Goal: Information Seeking & Learning: Learn about a topic

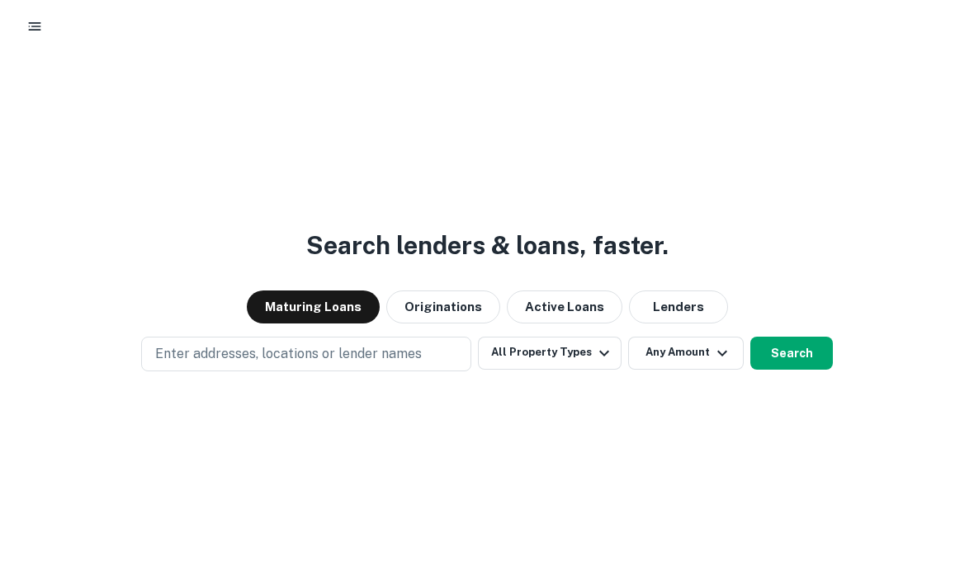
click at [41, 31] on icon "button" at bounding box center [34, 26] width 17 height 17
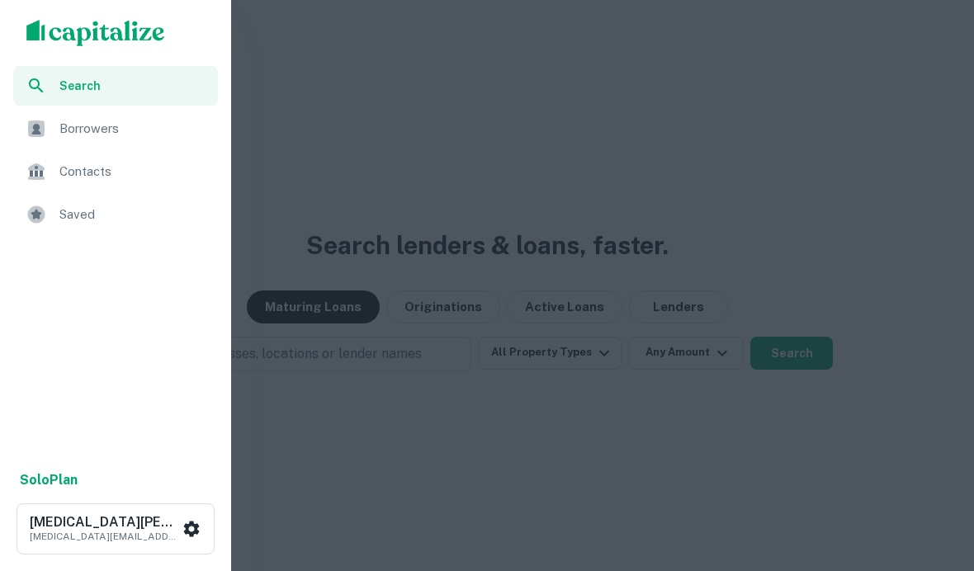
click at [73, 133] on span "Borrowers" at bounding box center [133, 129] width 149 height 20
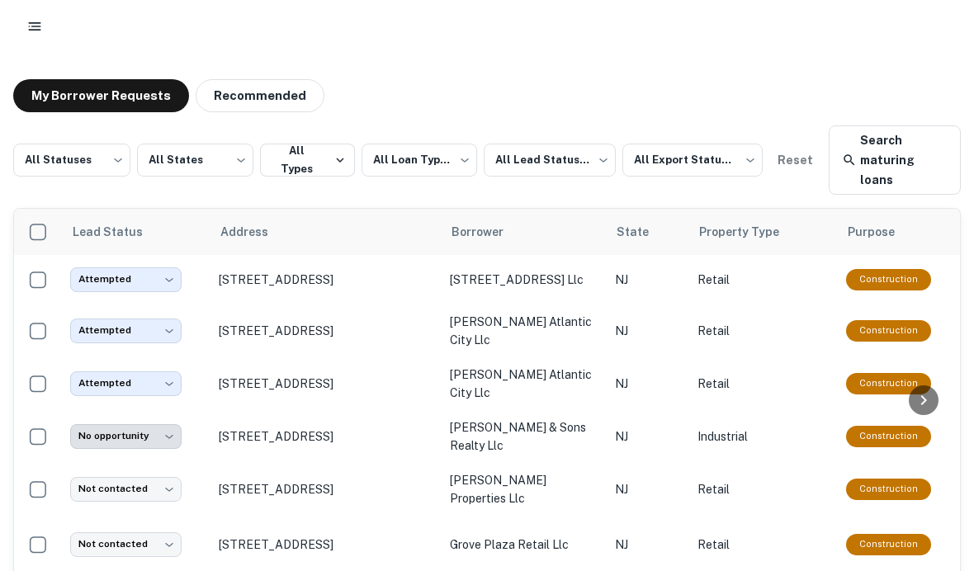
click at [40, 21] on icon "button" at bounding box center [34, 26] width 17 height 17
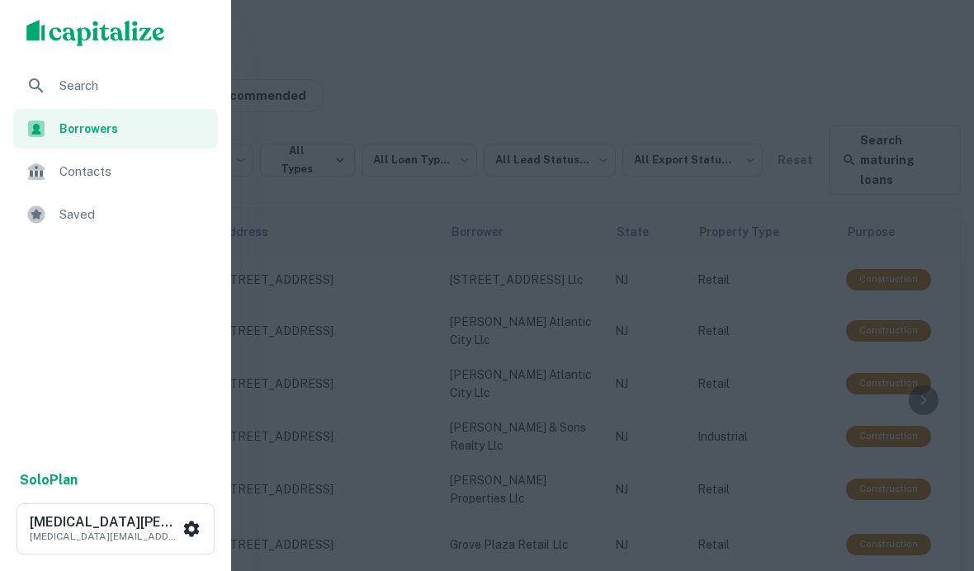
click at [70, 87] on span "Search" at bounding box center [133, 86] width 149 height 20
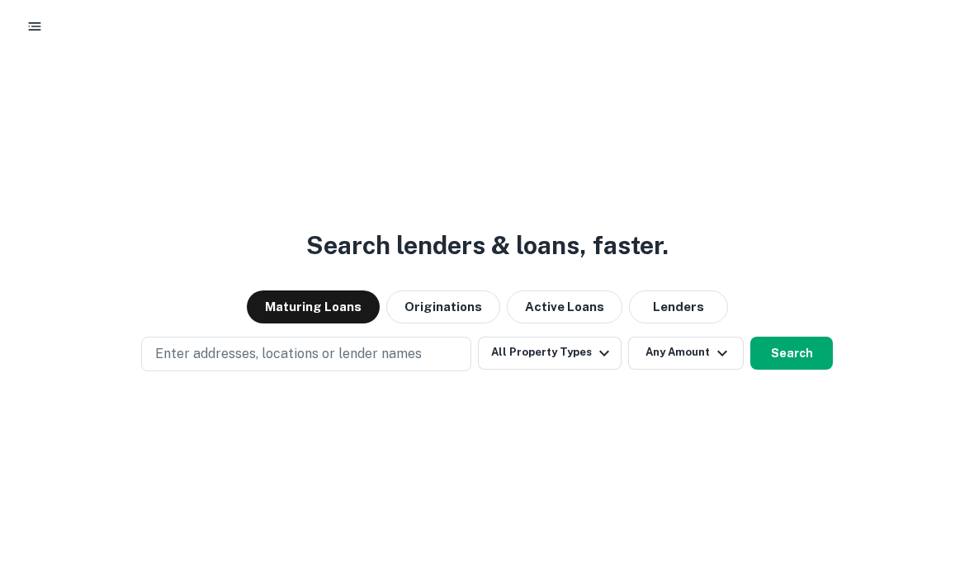
click at [398, 364] on p "Enter addresses, locations or lender names" at bounding box center [288, 354] width 267 height 20
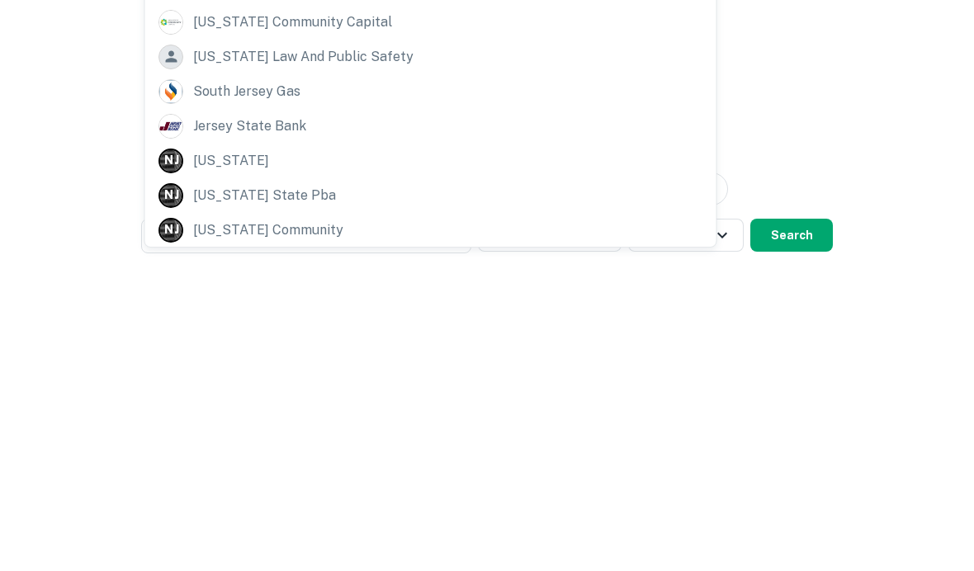
scroll to position [232, 0]
type input "**********"
click at [284, 268] on div "N J [US_STATE]" at bounding box center [431, 280] width 545 height 25
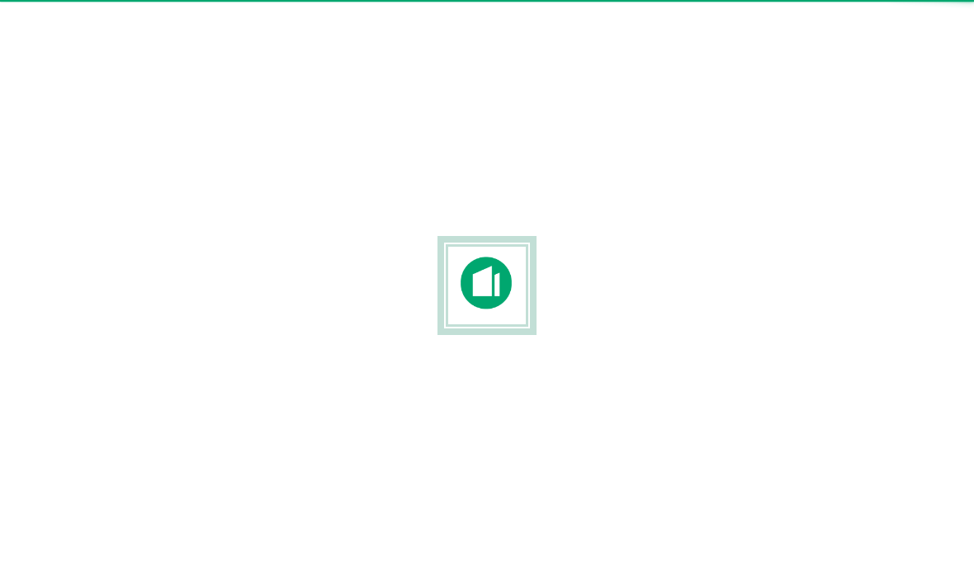
scroll to position [59, 0]
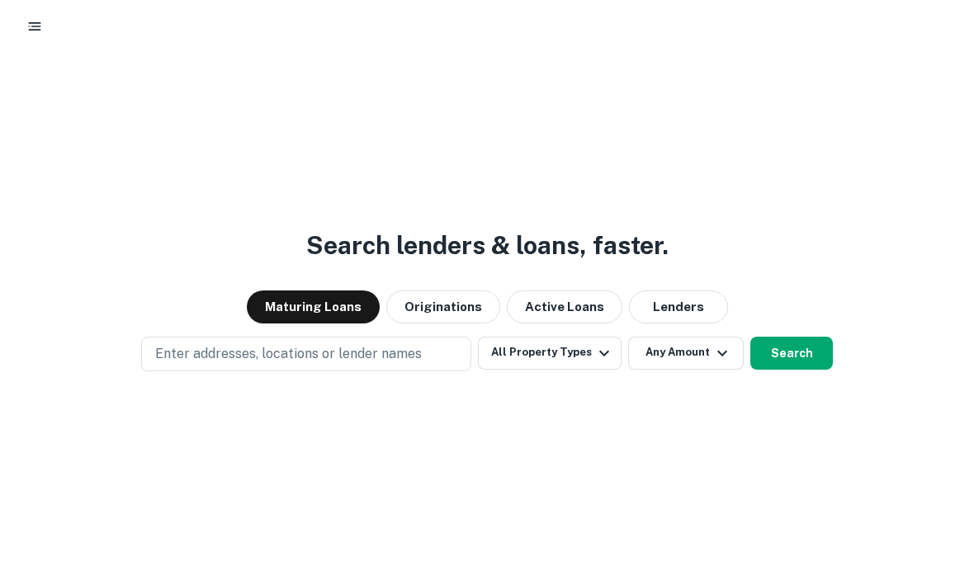
click at [565, 370] on button "All Property Types" at bounding box center [550, 353] width 144 height 33
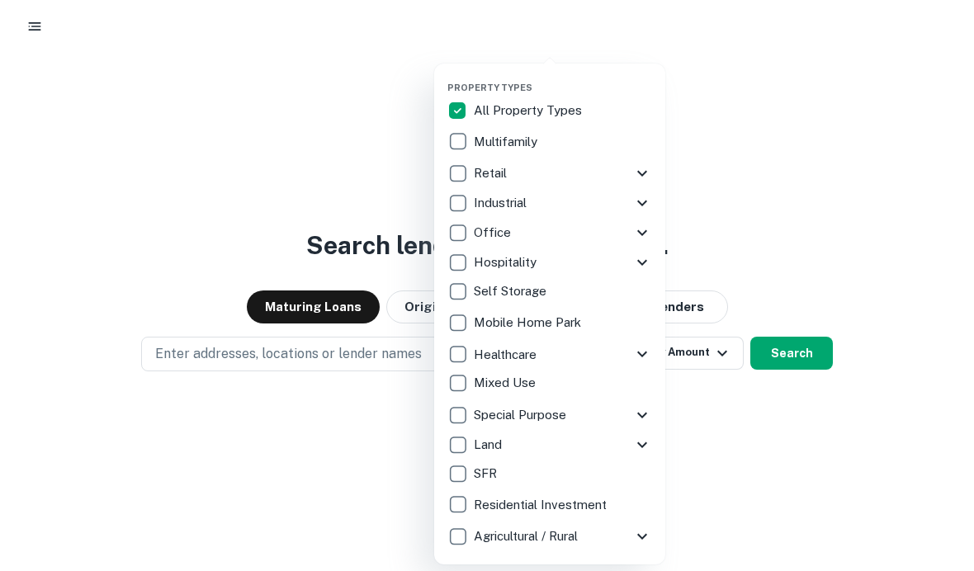
click at [510, 144] on p "Multifamily" at bounding box center [507, 142] width 67 height 20
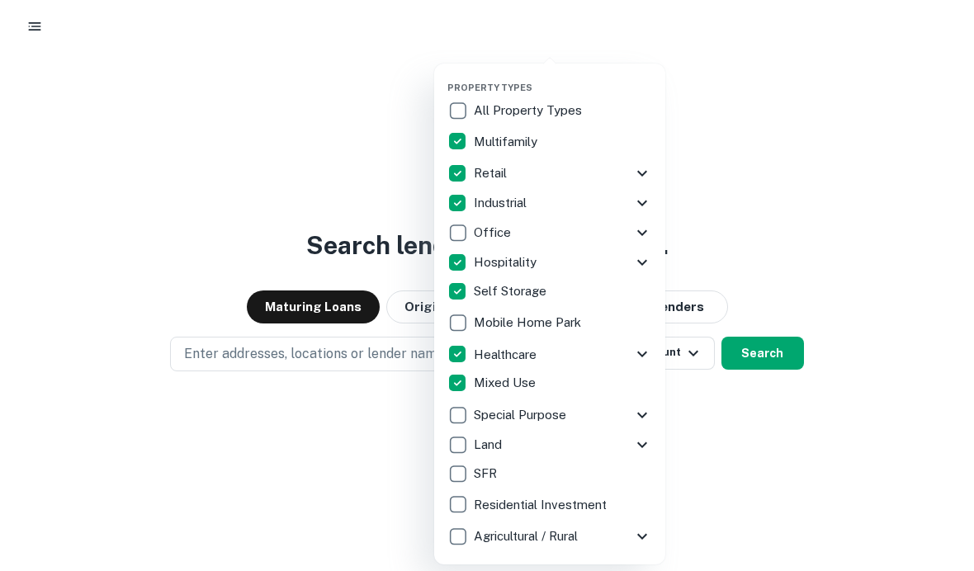
click at [631, 405] on div "Special Purpose" at bounding box center [540, 415] width 185 height 28
click at [650, 414] on icon at bounding box center [643, 415] width 20 height 20
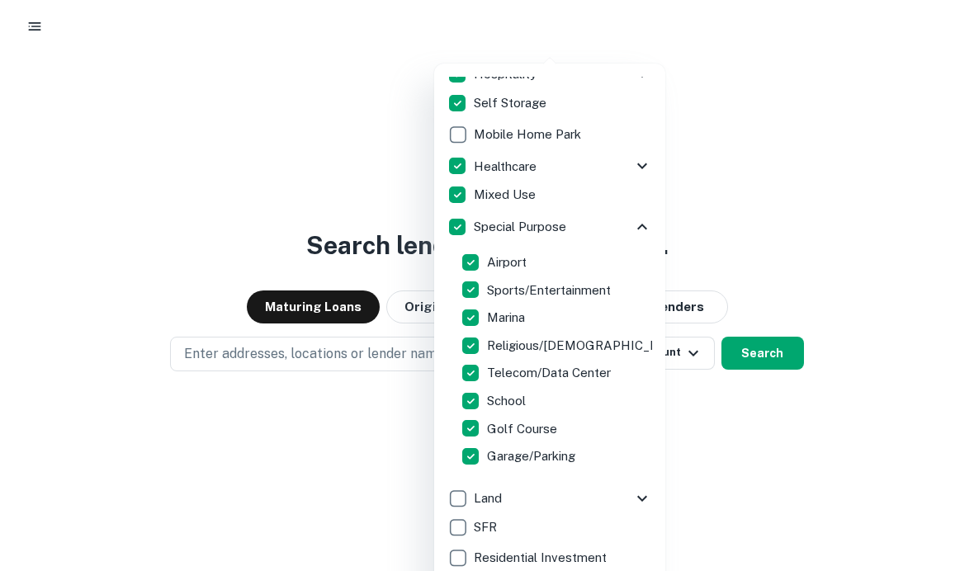
scroll to position [188, 0]
click at [647, 224] on icon at bounding box center [643, 227] width 20 height 20
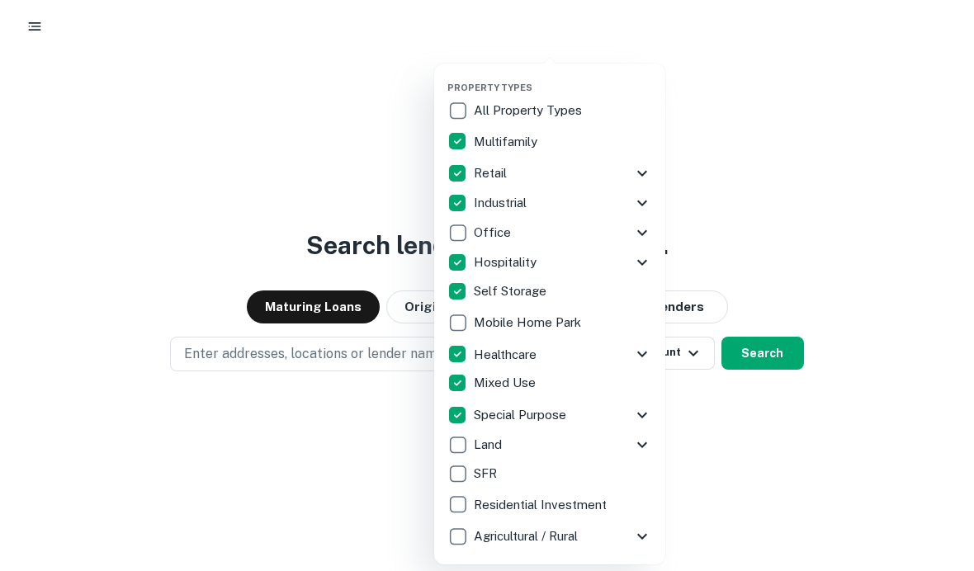
scroll to position [0, 0]
click at [729, 115] on div at bounding box center [487, 285] width 974 height 571
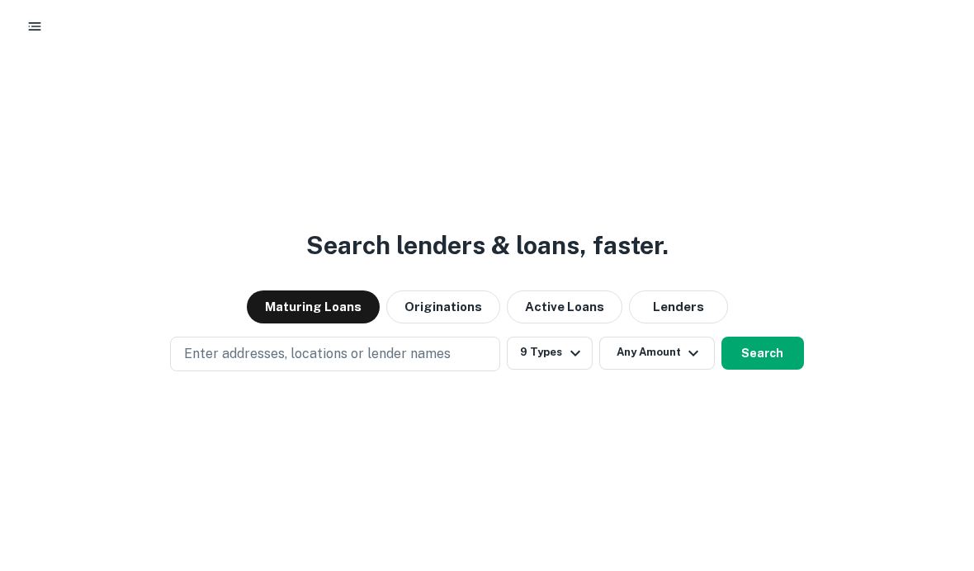
click at [661, 370] on button "Any Amount" at bounding box center [657, 353] width 116 height 33
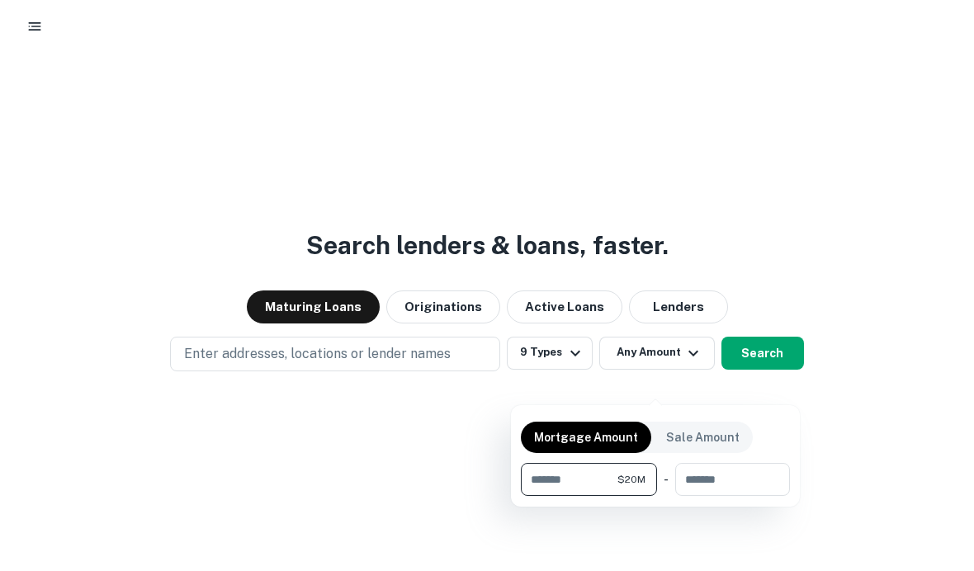
type input "********"
click at [785, 189] on div at bounding box center [487, 285] width 974 height 571
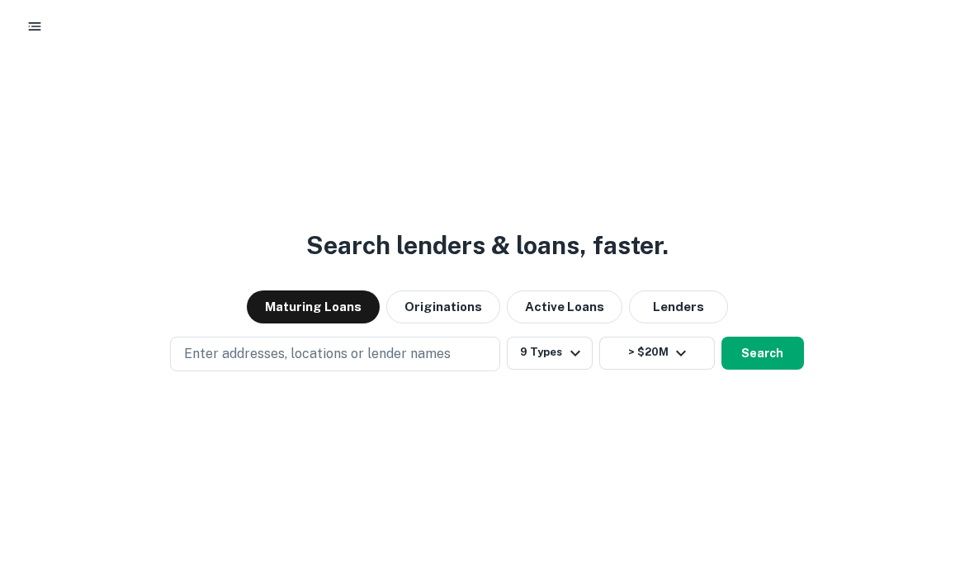
click at [686, 363] on icon "button" at bounding box center [681, 354] width 20 height 20
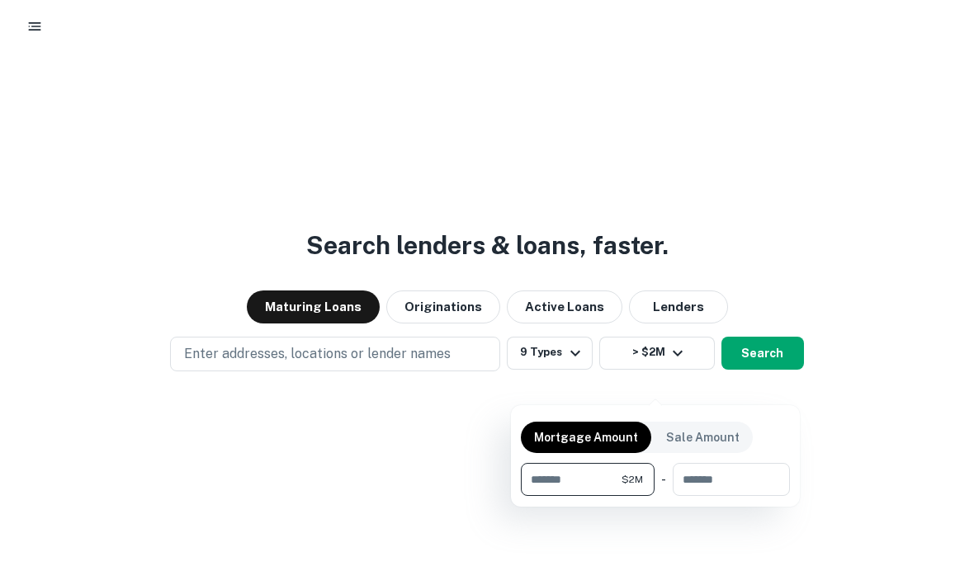
type input "*******"
click at [770, 165] on div at bounding box center [487, 285] width 974 height 571
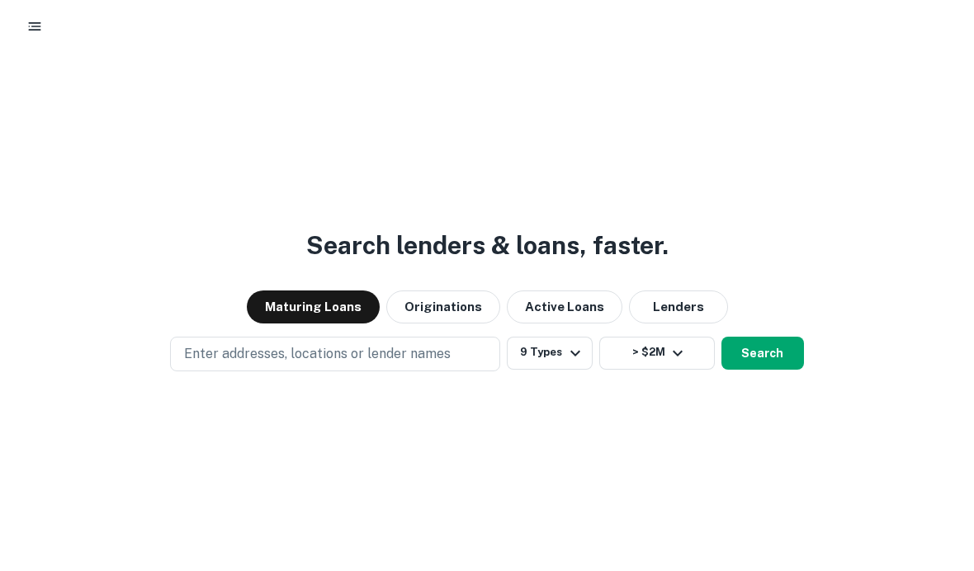
click at [452, 372] on button "Enter addresses, locations or lender names" at bounding box center [335, 354] width 330 height 35
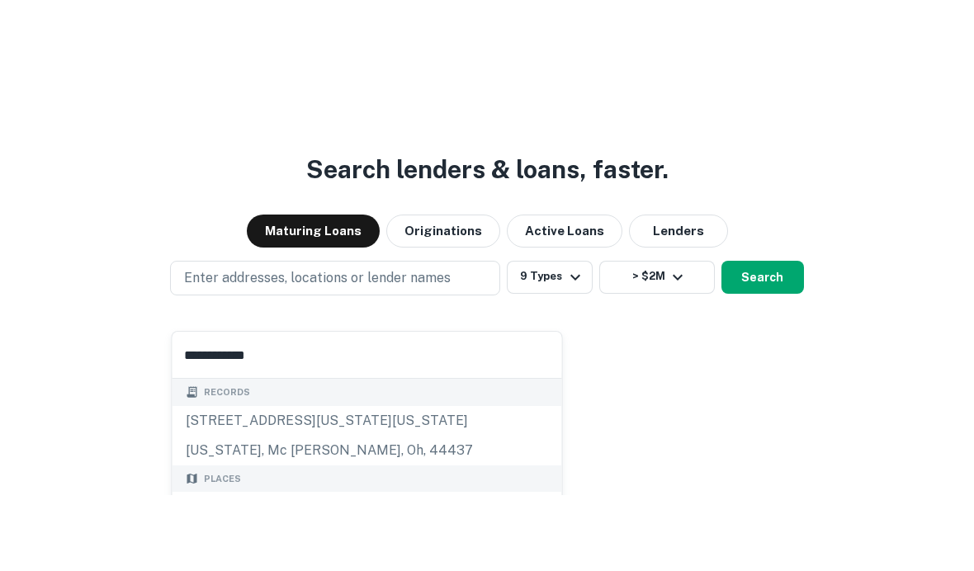
type input "**********"
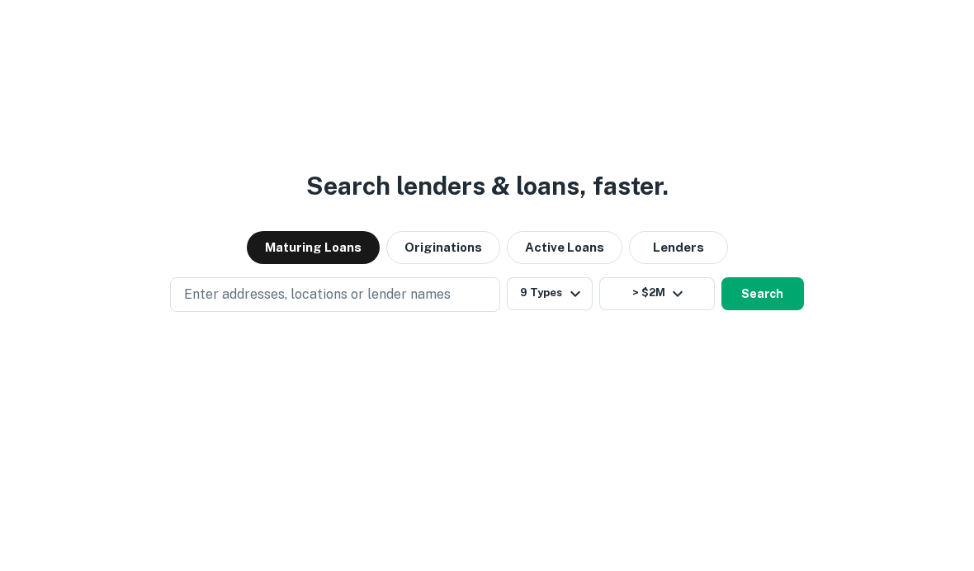
scroll to position [59, 0]
click at [921, 240] on div "Search lenders & loans, faster. Maturing Loans Originations Active Loans Lender…" at bounding box center [487, 298] width 974 height 571
click at [424, 305] on p "Enter addresses, locations or lender names" at bounding box center [317, 295] width 267 height 20
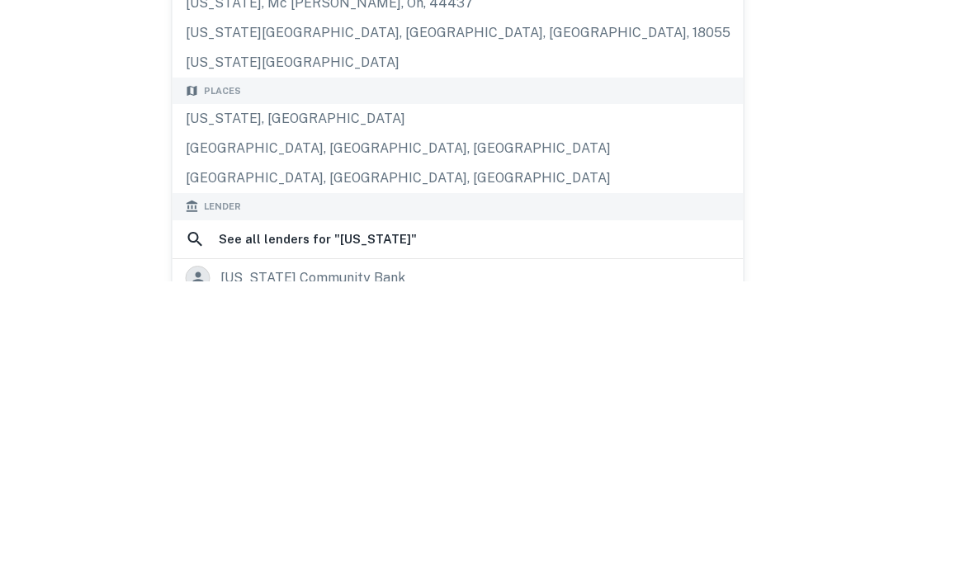
scroll to position [205, 0]
click at [287, 393] on div "[US_STATE], [GEOGRAPHIC_DATA]" at bounding box center [458, 408] width 571 height 30
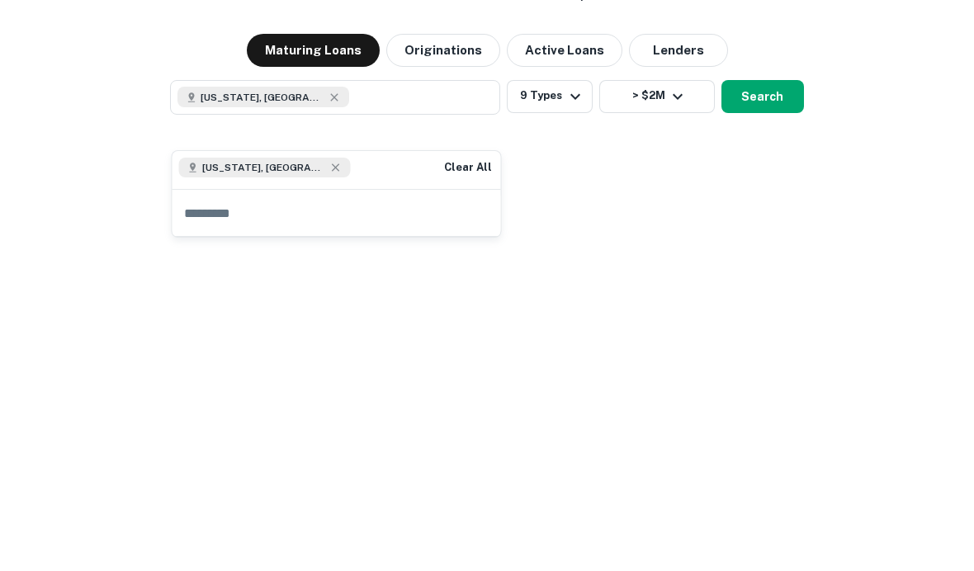
scroll to position [59, 0]
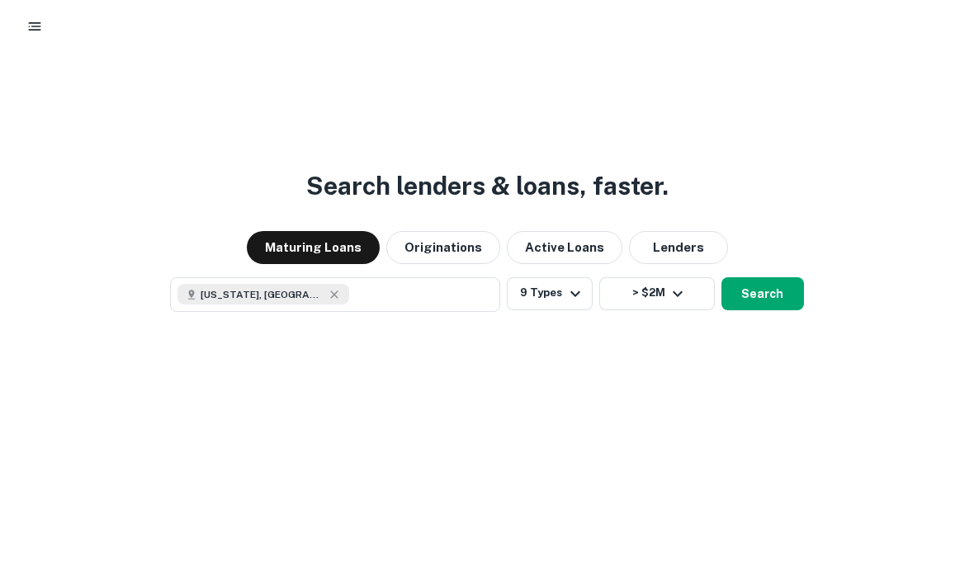
click at [907, 494] on div "Search lenders & loans, faster. Maturing Loans Originations Active Loans Lender…" at bounding box center [487, 298] width 974 height 571
click at [763, 310] on button "Search" at bounding box center [763, 293] width 83 height 33
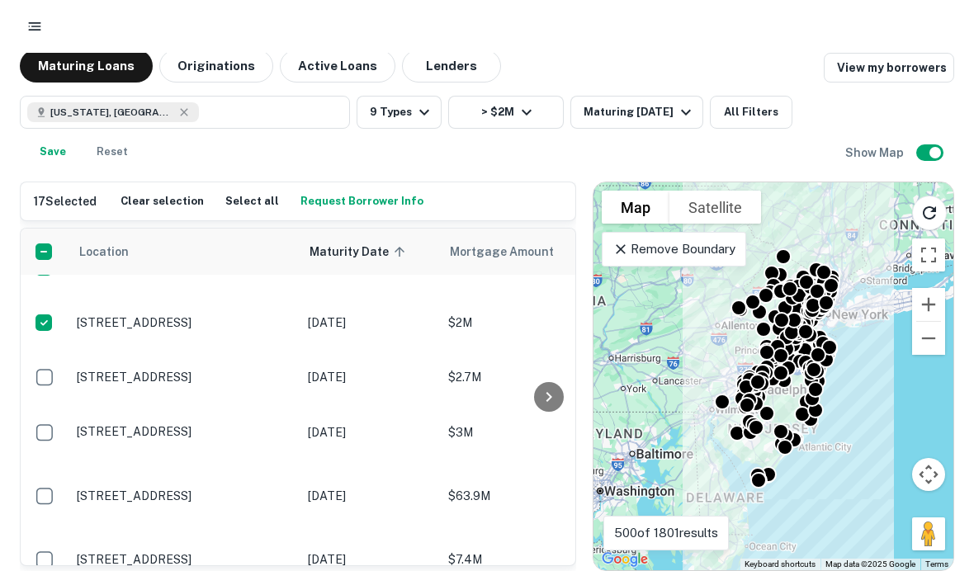
scroll to position [1005, 0]
click at [368, 200] on button "Request Borrower Info" at bounding box center [365, 201] width 131 height 25
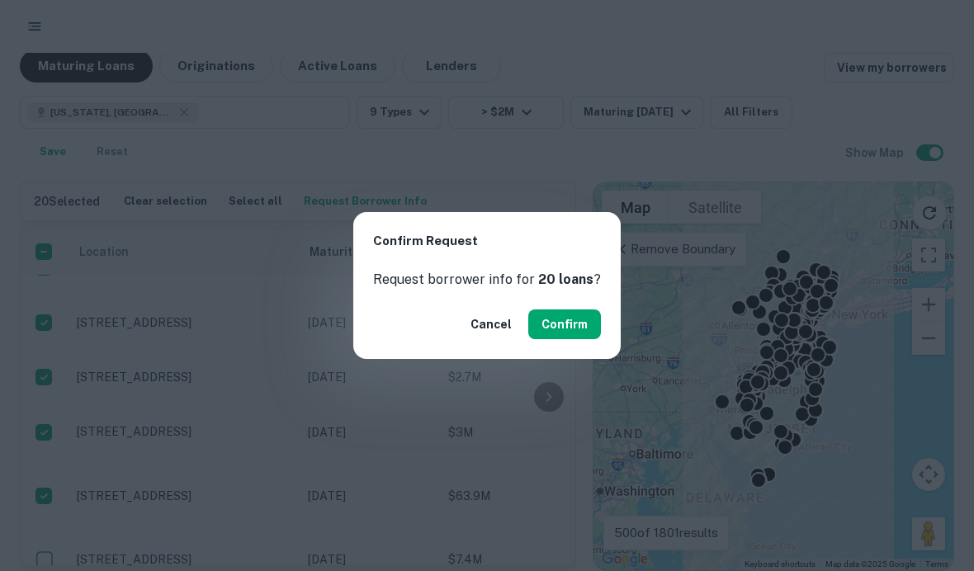
click at [562, 339] on button "Confirm" at bounding box center [564, 325] width 73 height 30
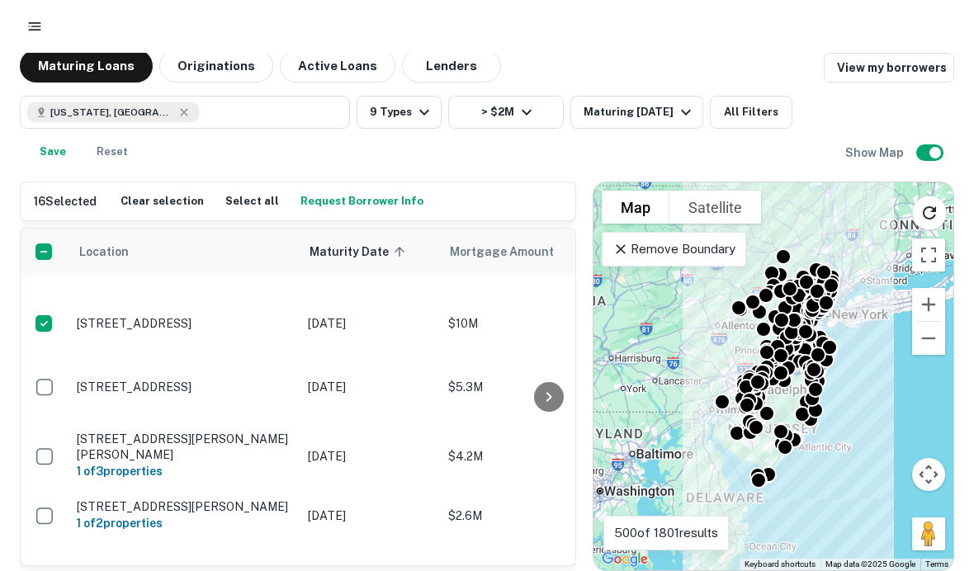
scroll to position [2258, 0]
click at [353, 210] on button "Request Borrower Info" at bounding box center [365, 201] width 131 height 25
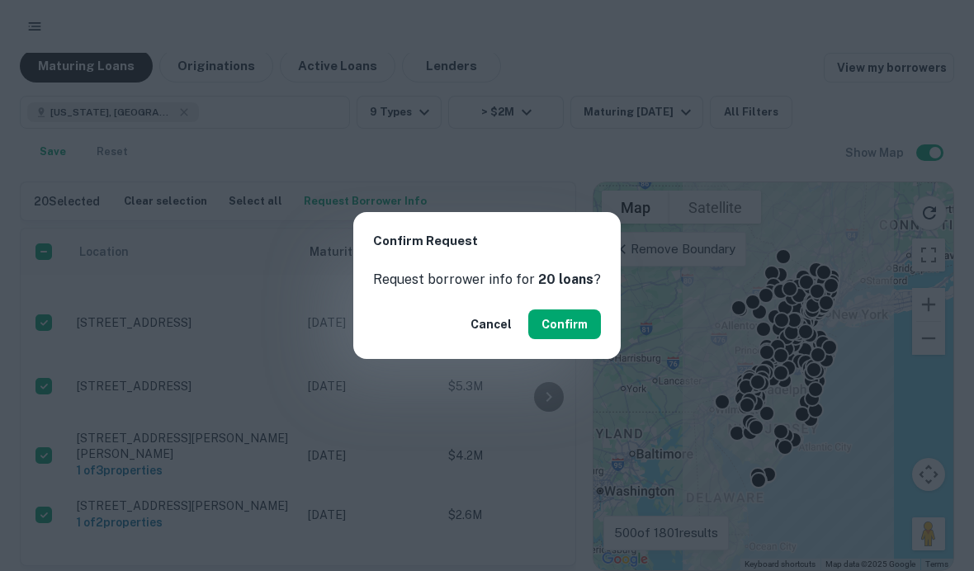
click at [578, 339] on button "Confirm" at bounding box center [564, 325] width 73 height 30
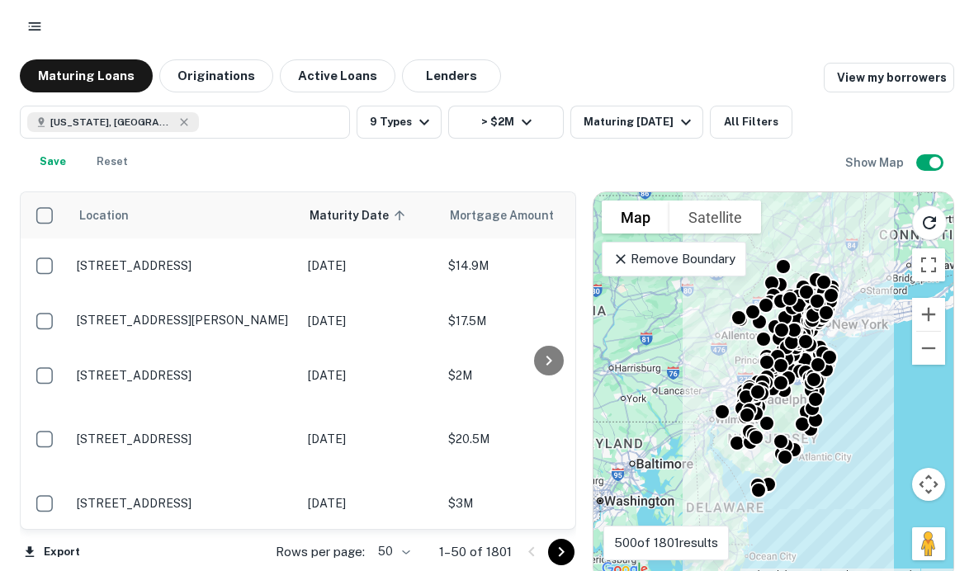
scroll to position [69, 0]
